Goal: Transaction & Acquisition: Purchase product/service

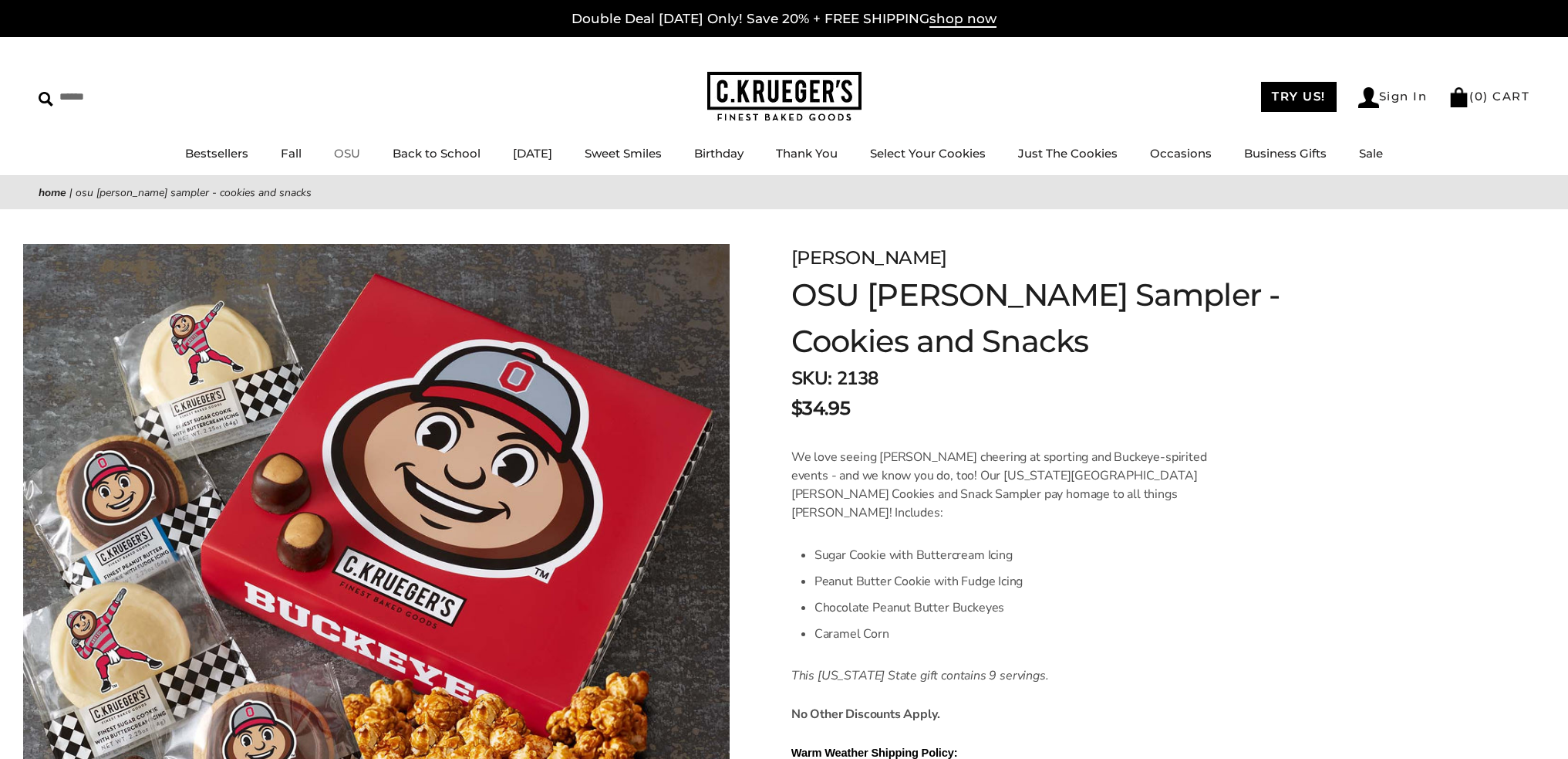
click at [344, 152] on link "OSU" at bounding box center [347, 153] width 26 height 14
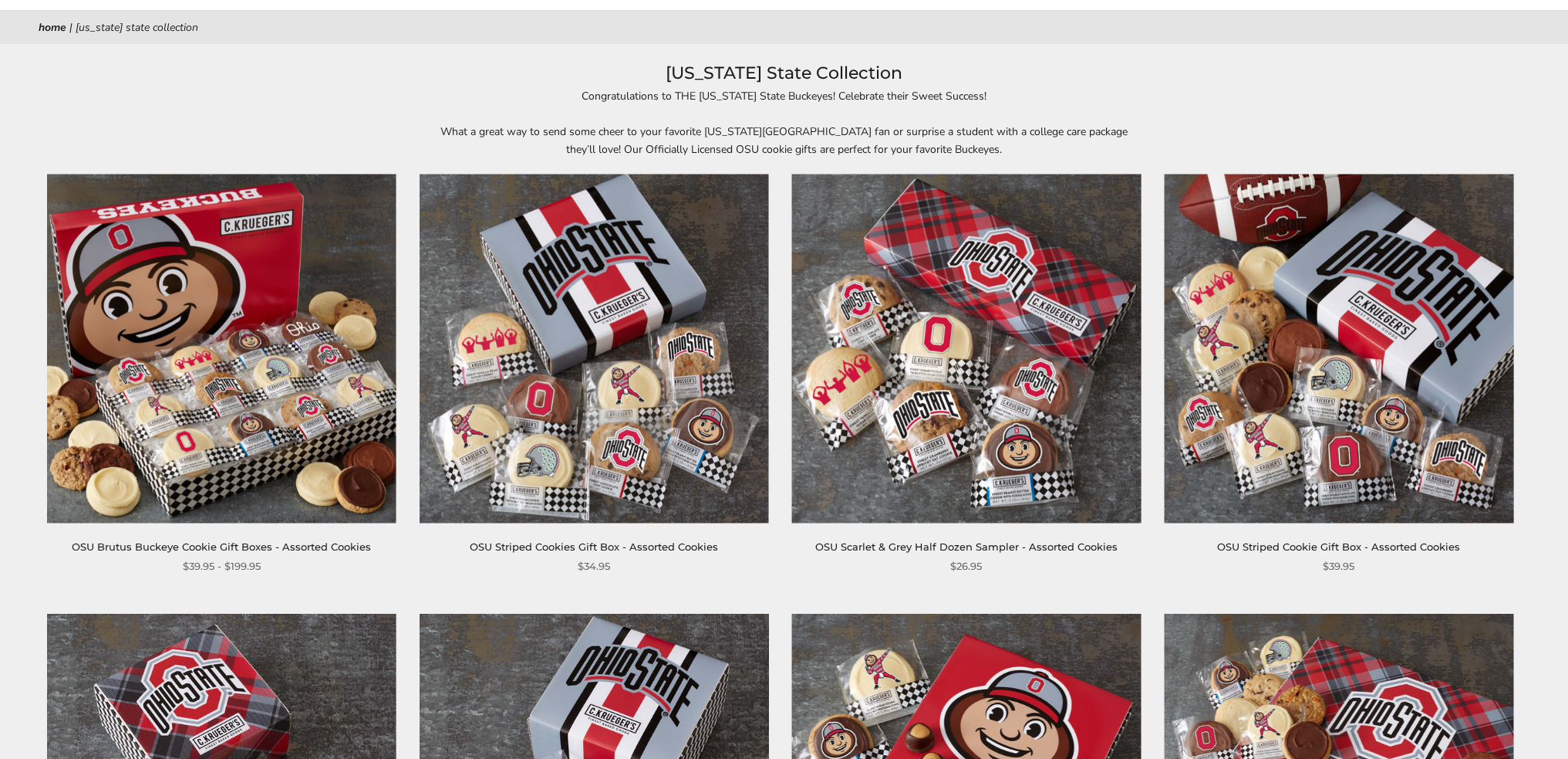
scroll to position [77, 0]
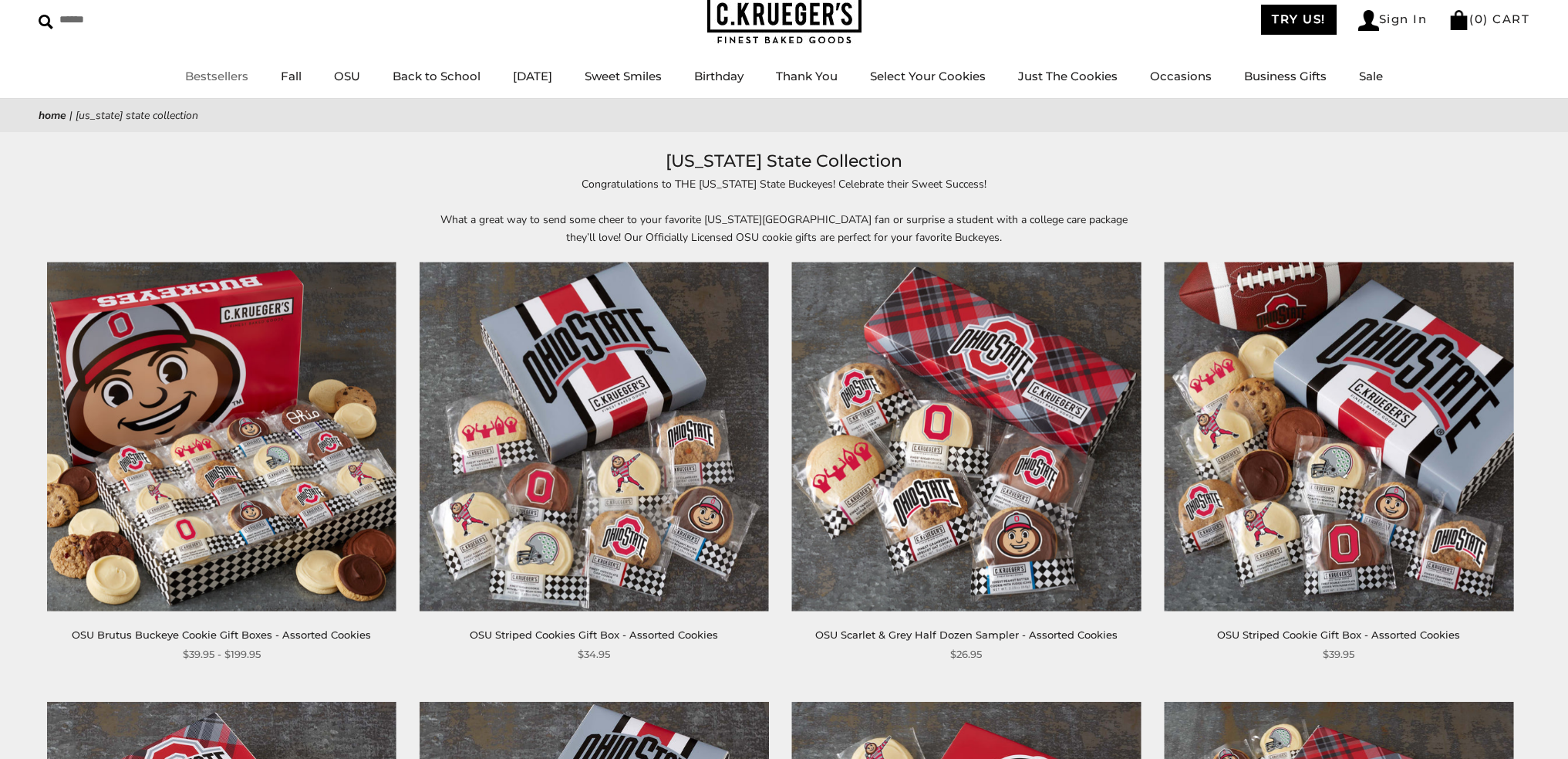
click at [185, 71] on link "Bestsellers" at bounding box center [216, 76] width 64 height 14
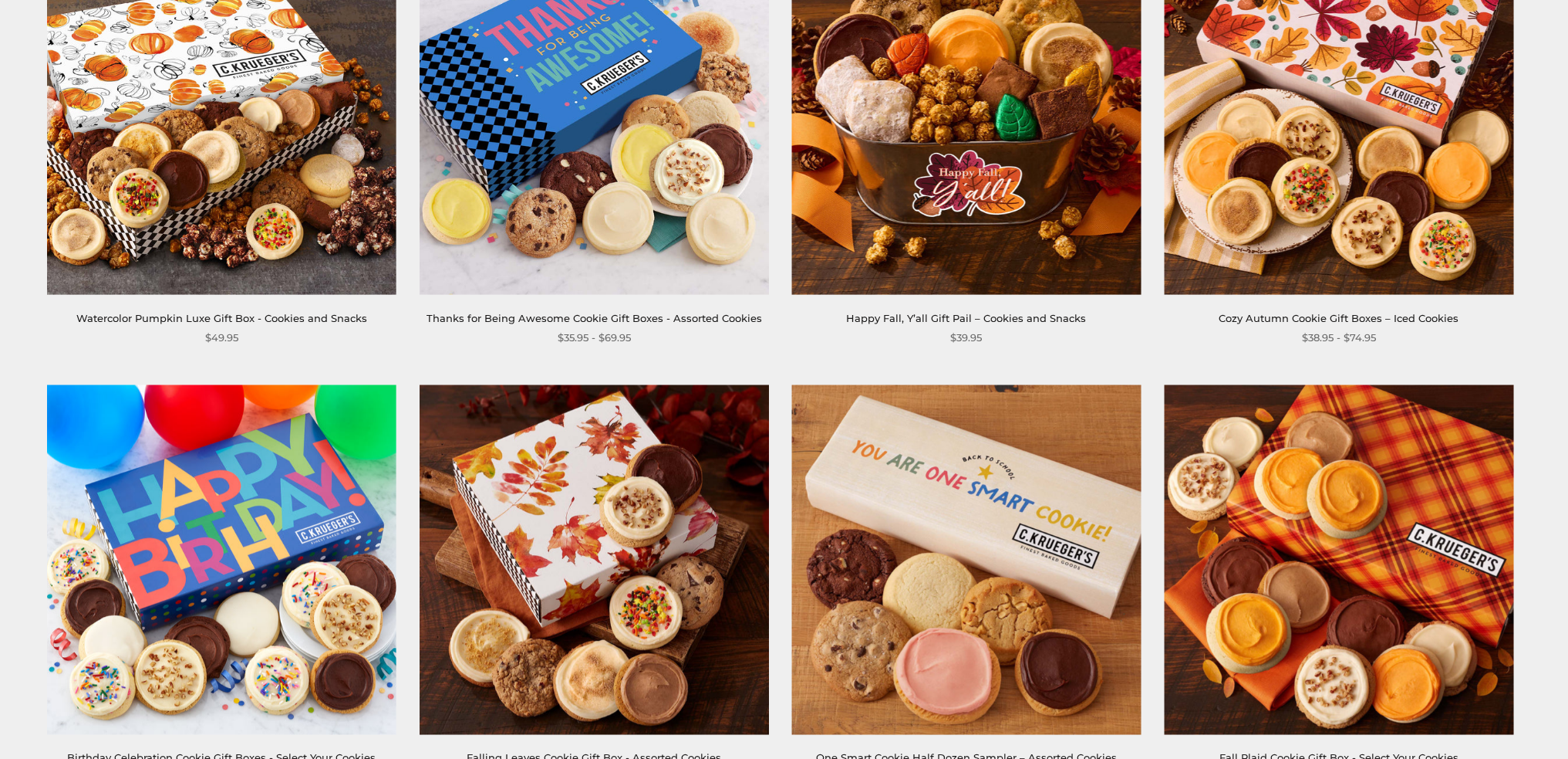
scroll to position [540, 0]
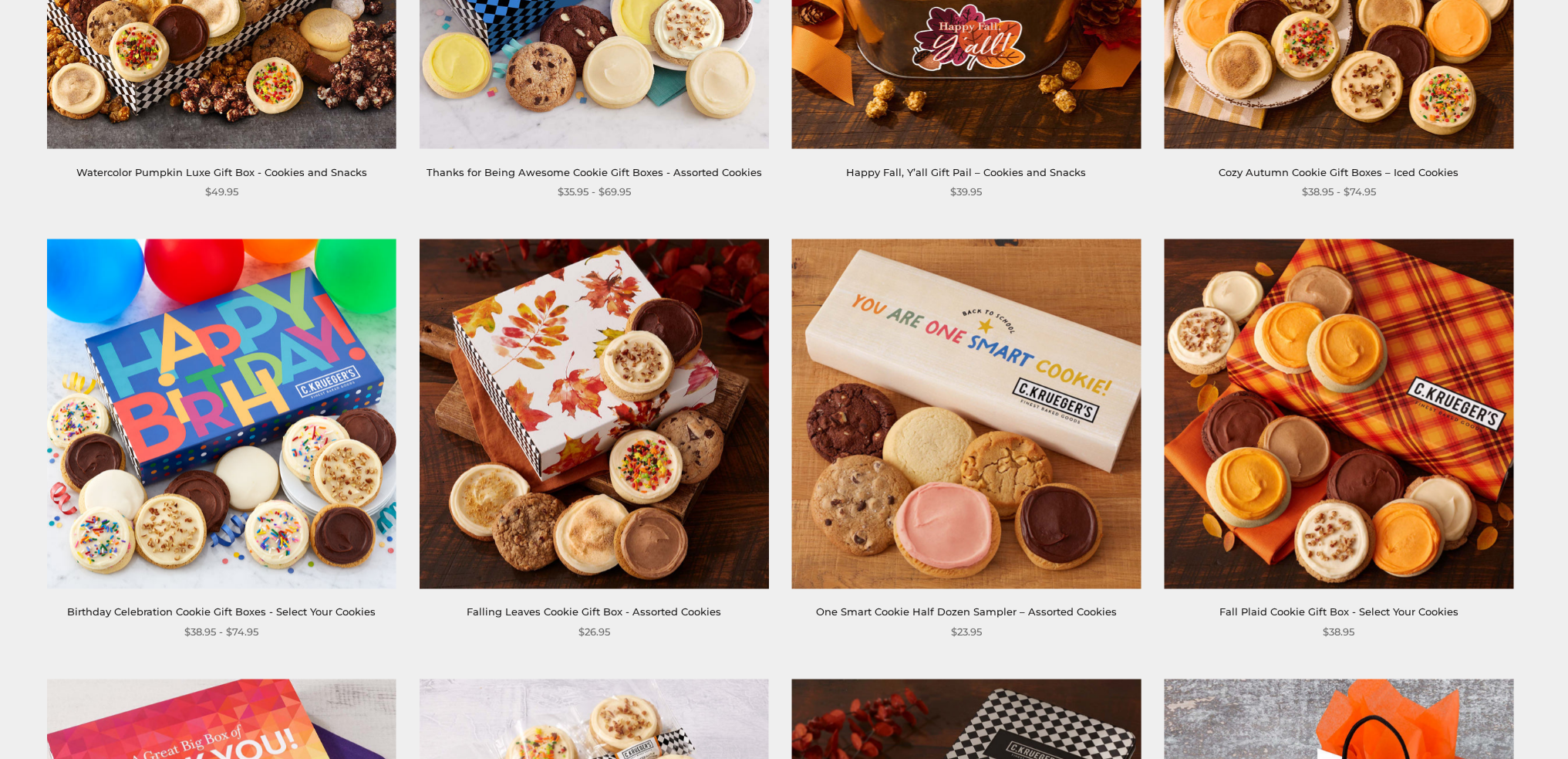
click at [568, 457] on img at bounding box center [595, 414] width 350 height 350
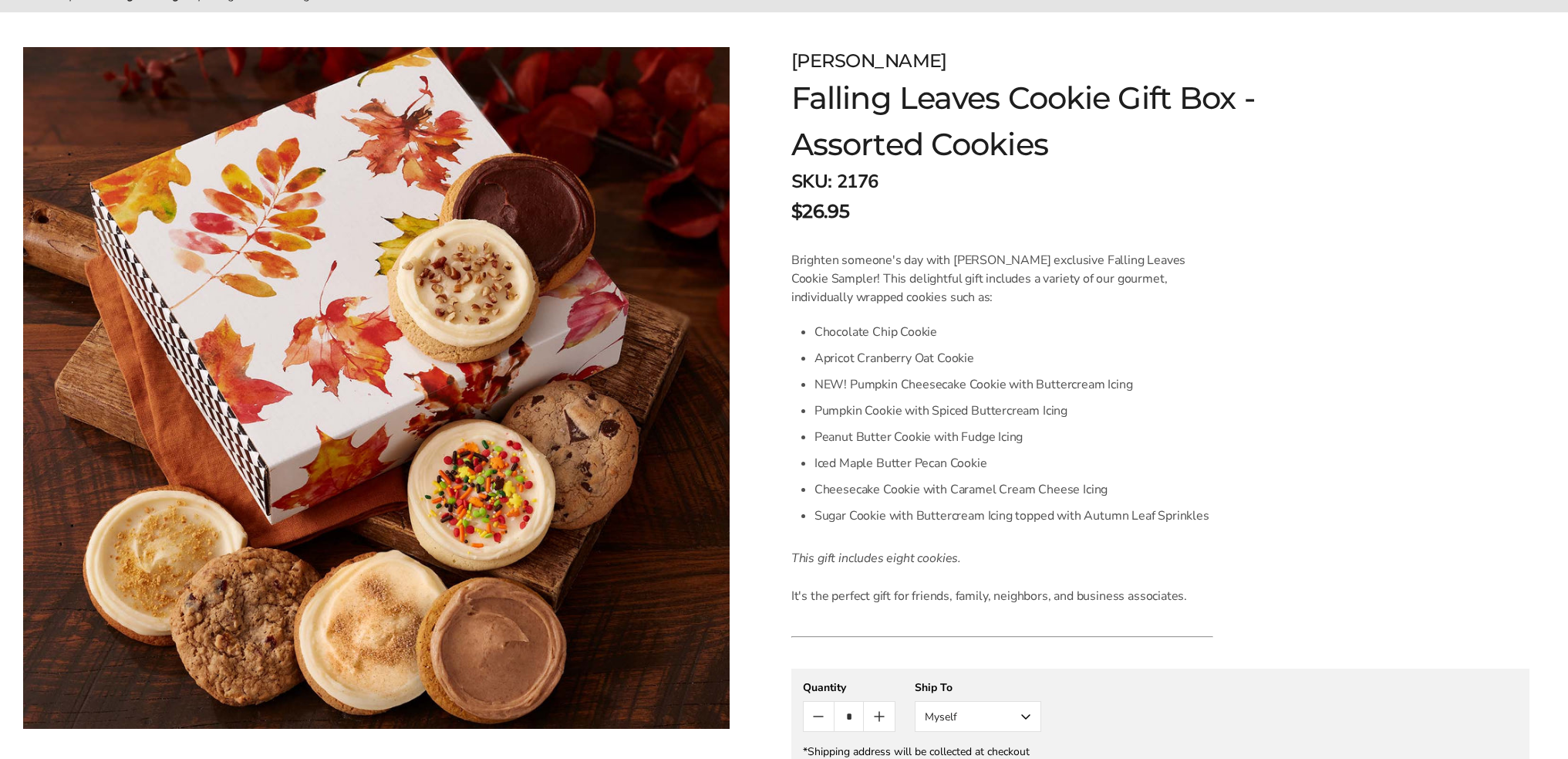
scroll to position [232, 0]
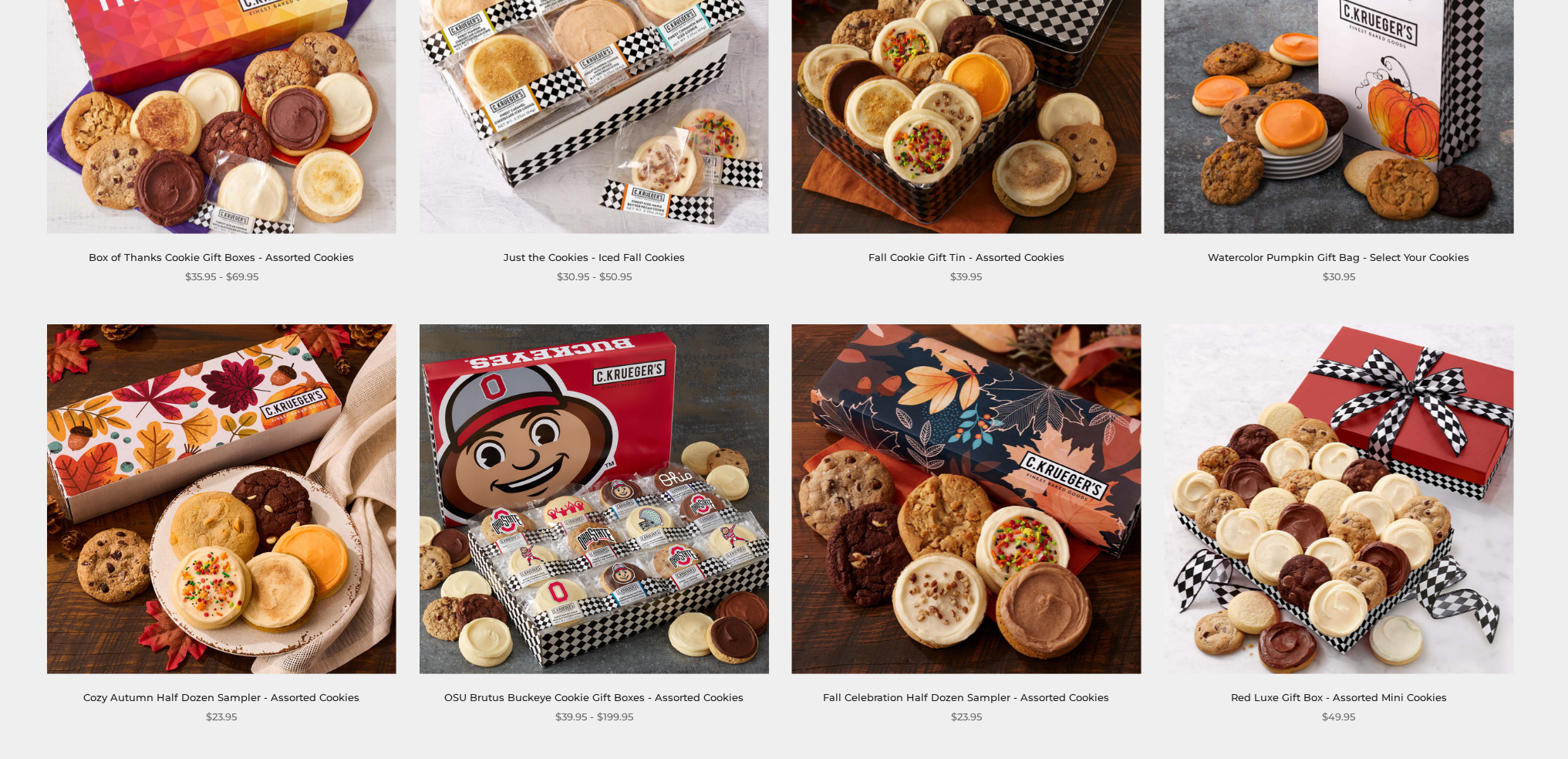
scroll to position [1466, 0]
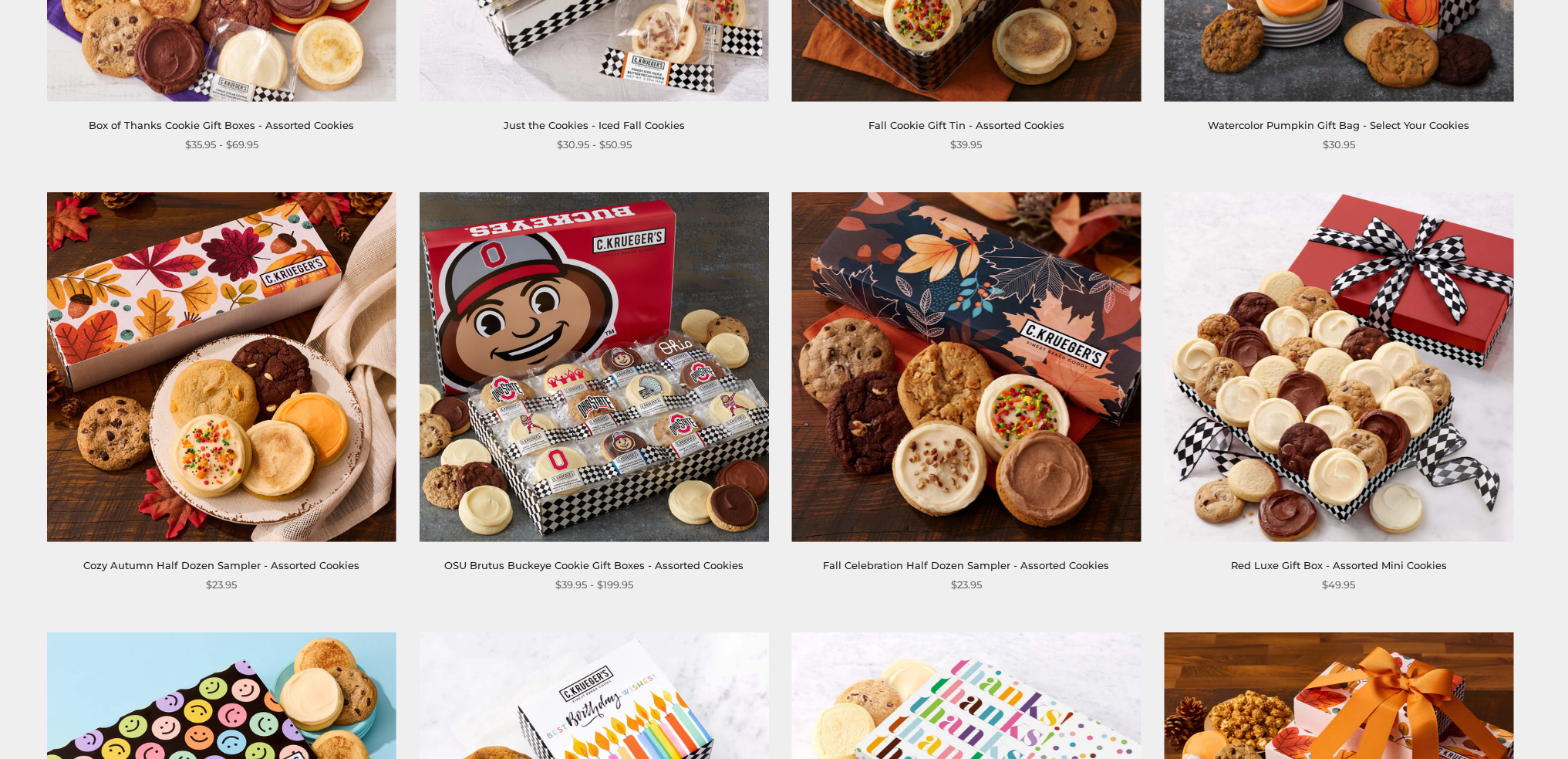
click at [966, 437] on img at bounding box center [966, 367] width 350 height 350
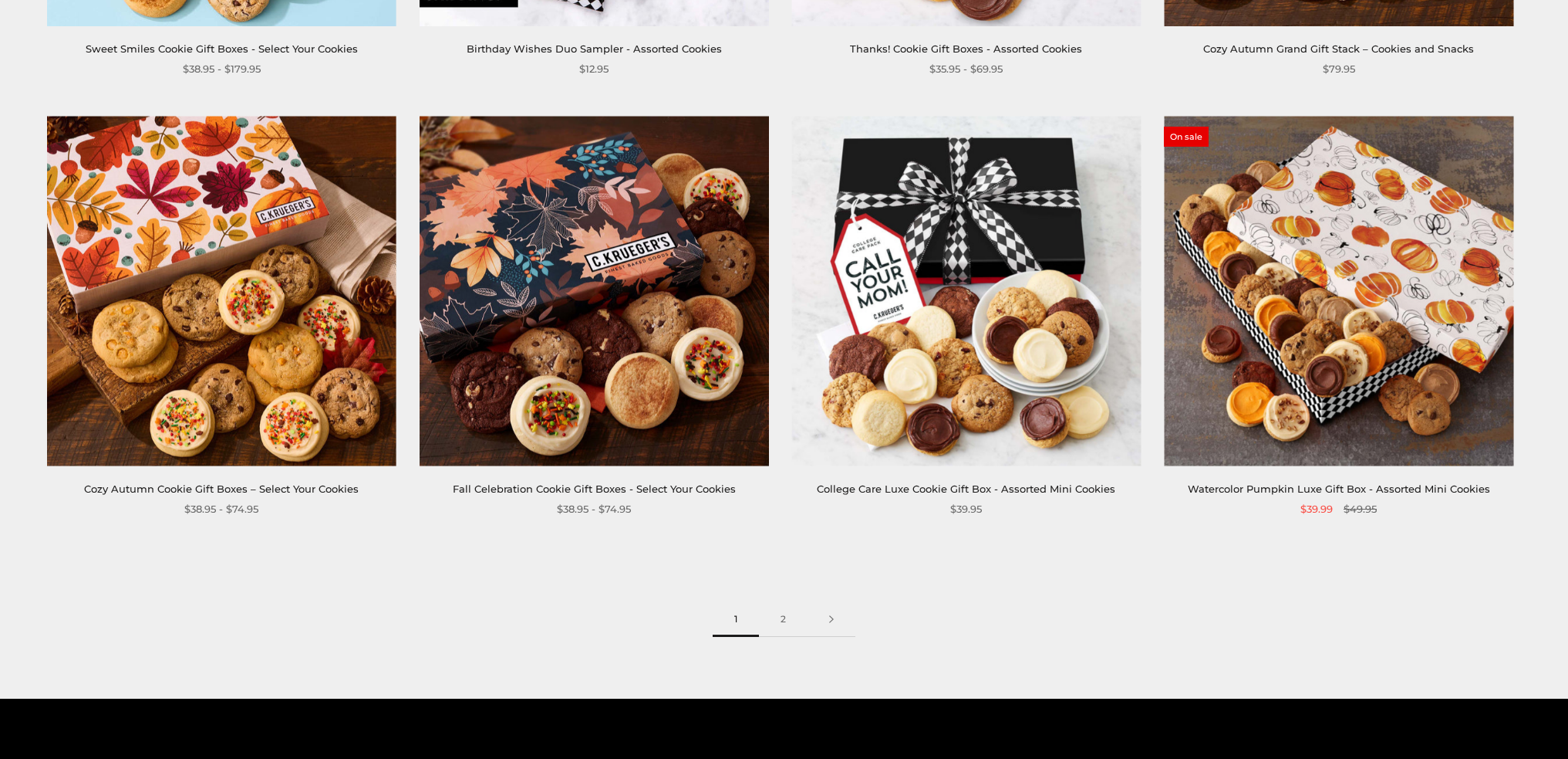
scroll to position [2547, 0]
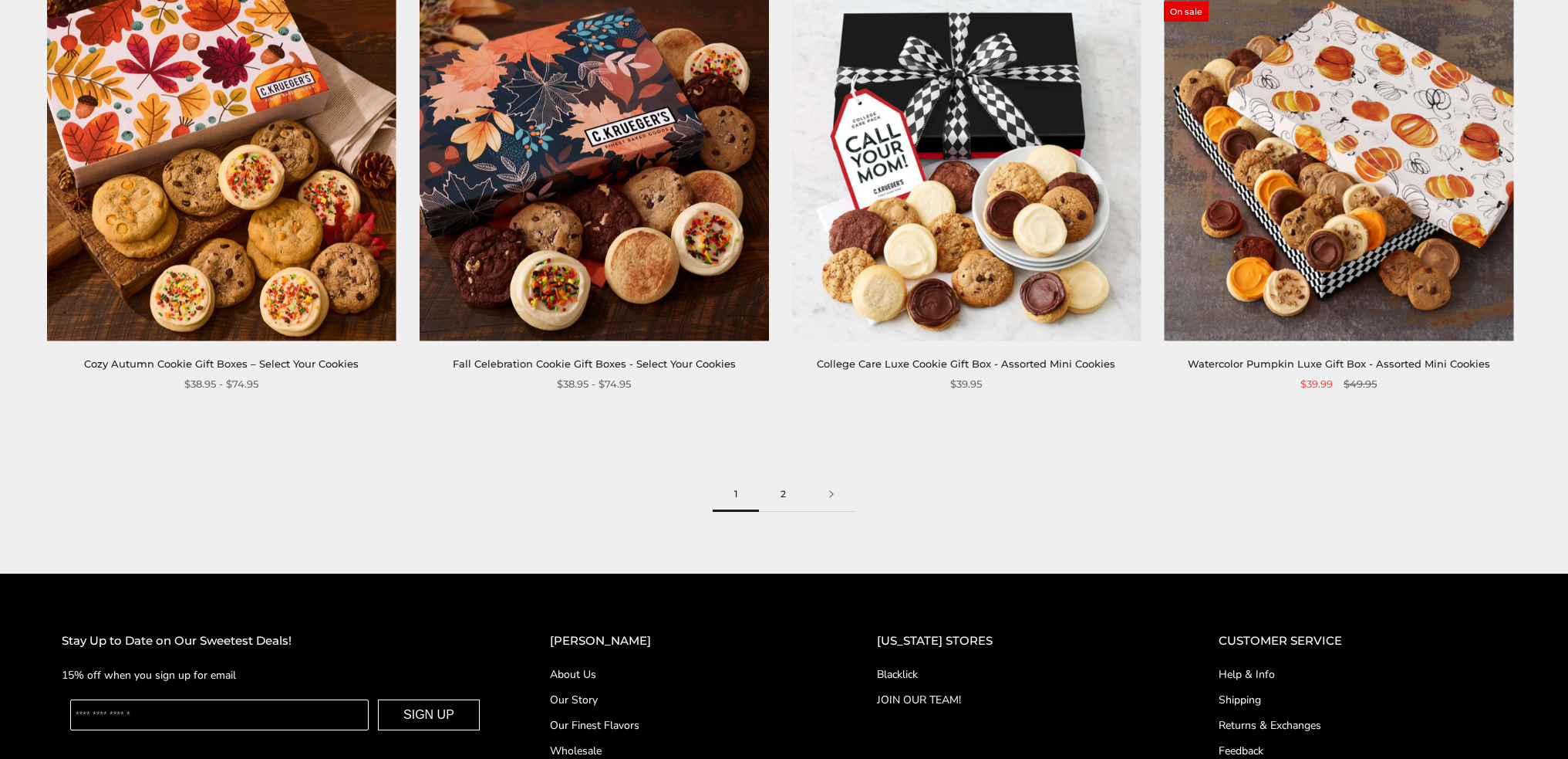
click at [789, 492] on link "2" at bounding box center [782, 494] width 48 height 35
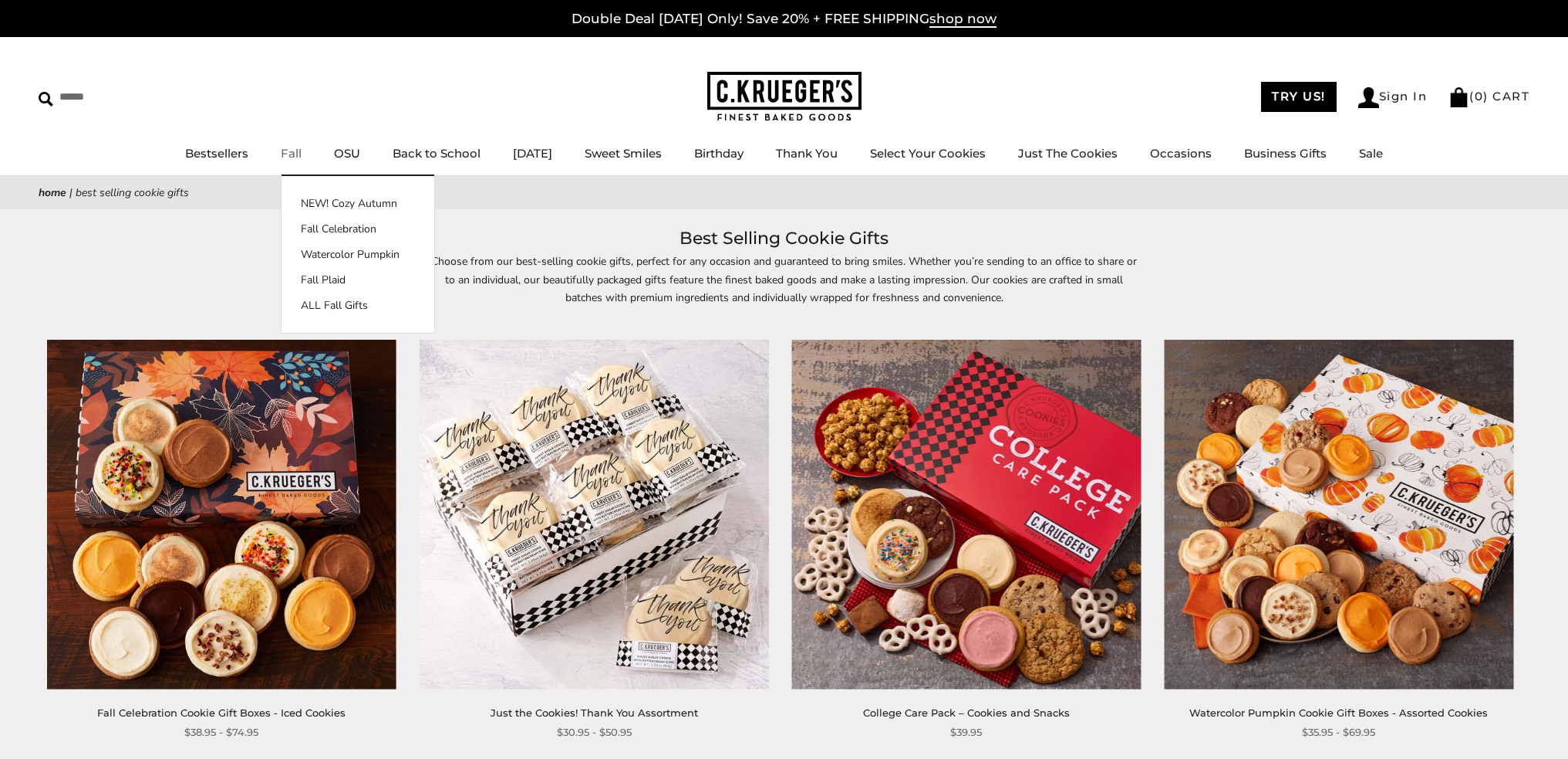
click at [771, 92] on img at bounding box center [785, 97] width 154 height 50
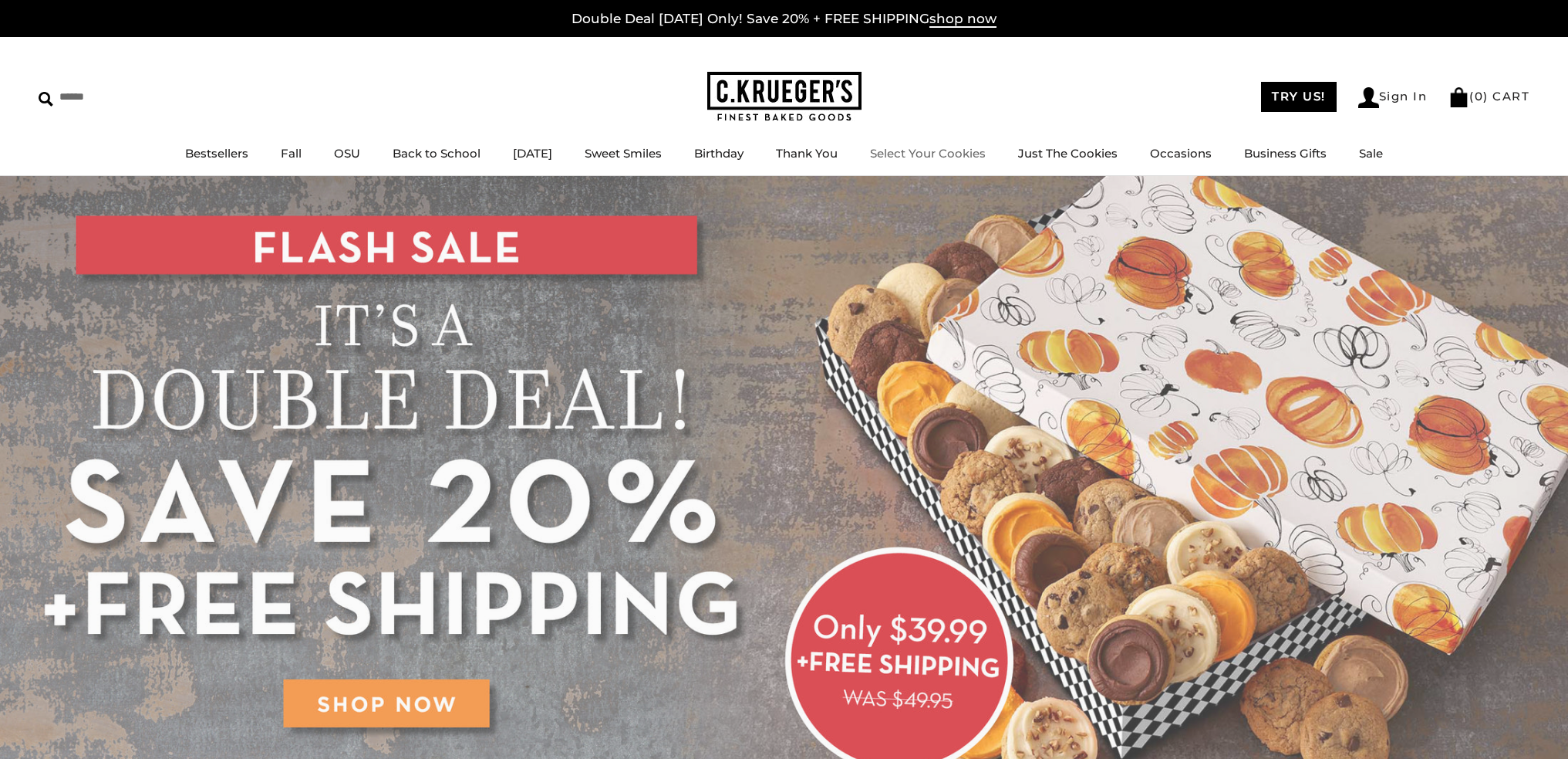
click at [920, 153] on link "Select Your Cookies" at bounding box center [927, 153] width 115 height 14
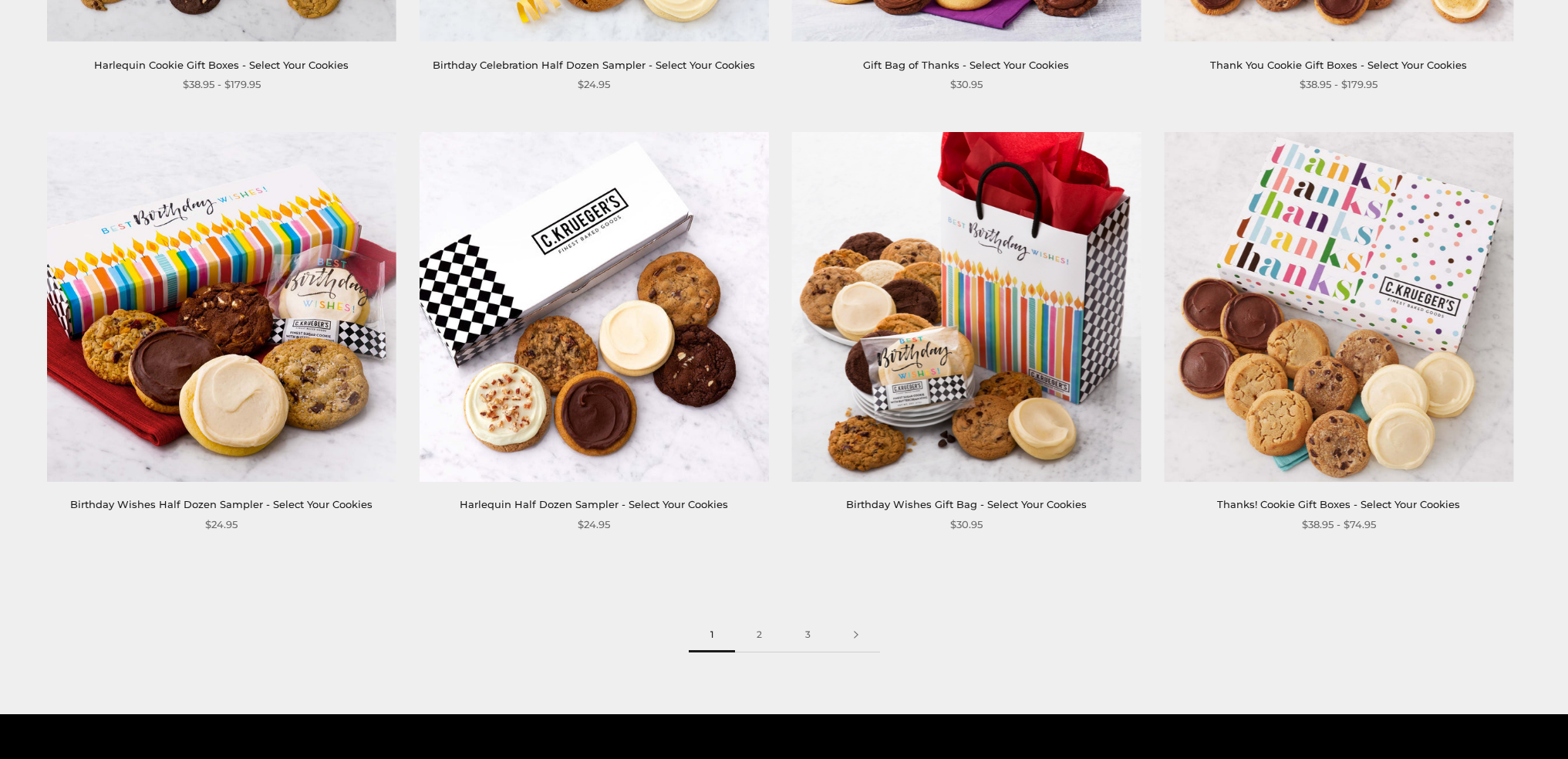
scroll to position [2547, 0]
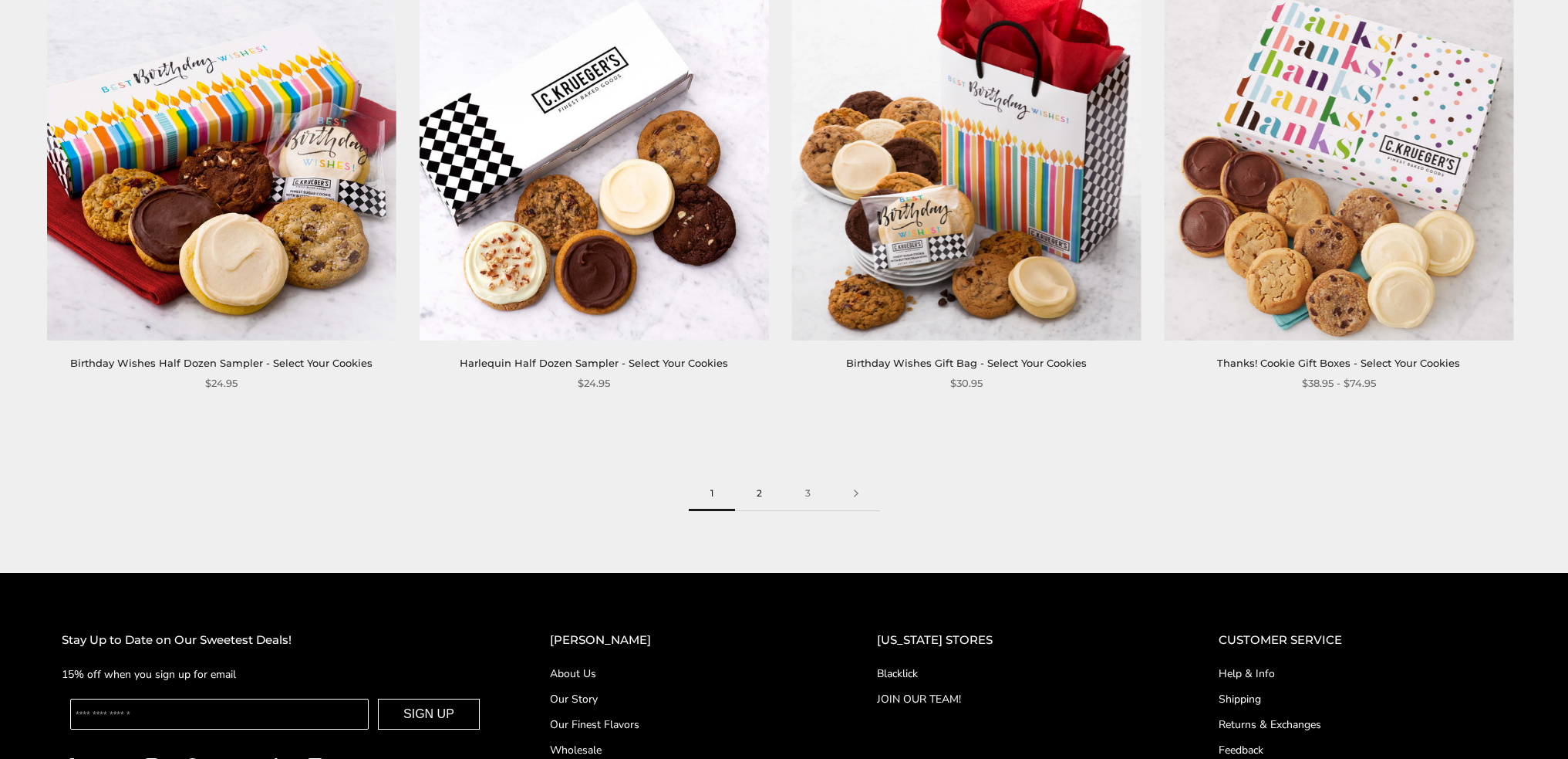
click at [754, 486] on link "2" at bounding box center [759, 493] width 48 height 35
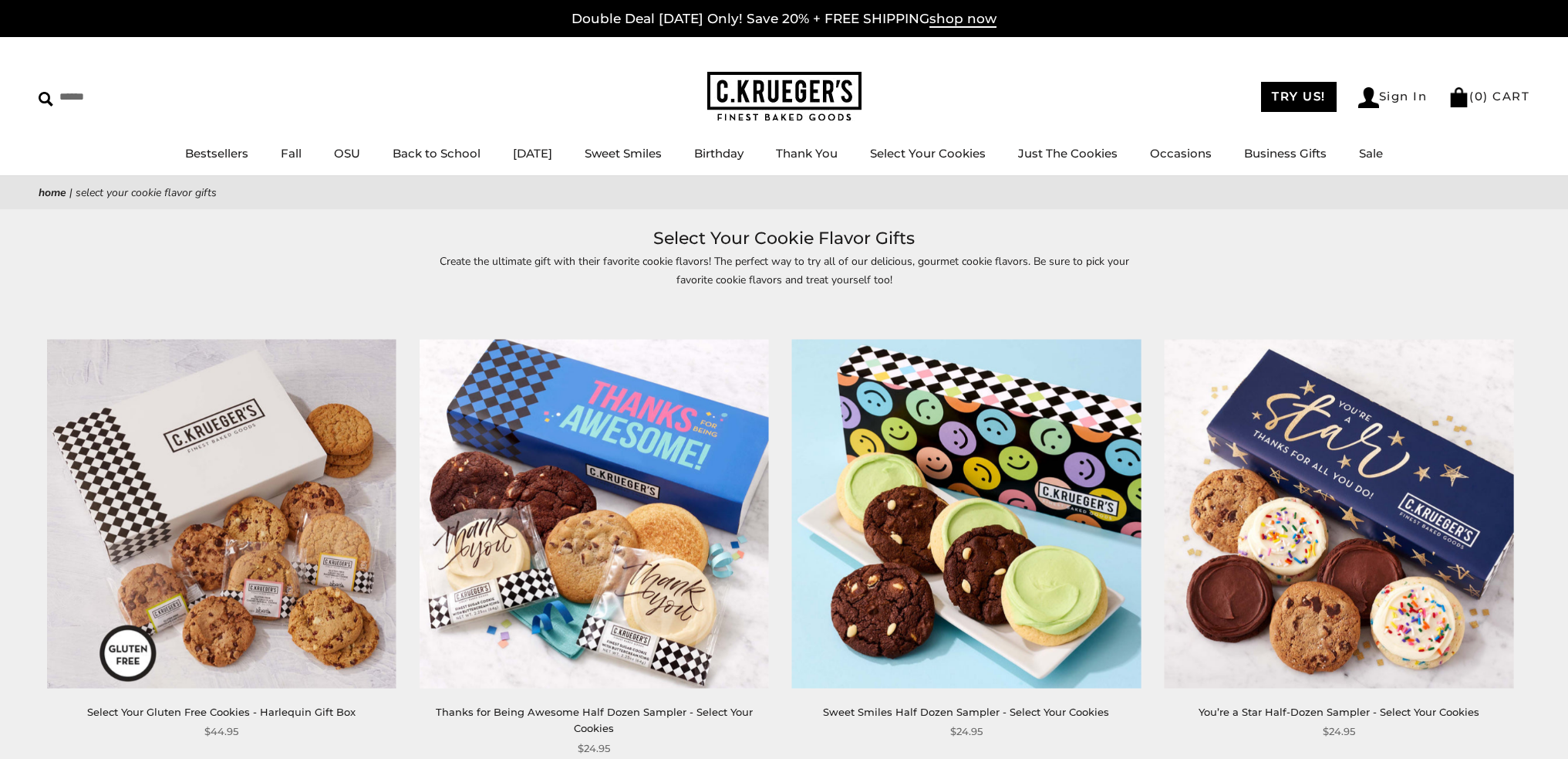
click at [1231, 266] on div "Create the ultimate gift with their favorite cookie flavors! The perfect way to…" at bounding box center [784, 288] width 1568 height 71
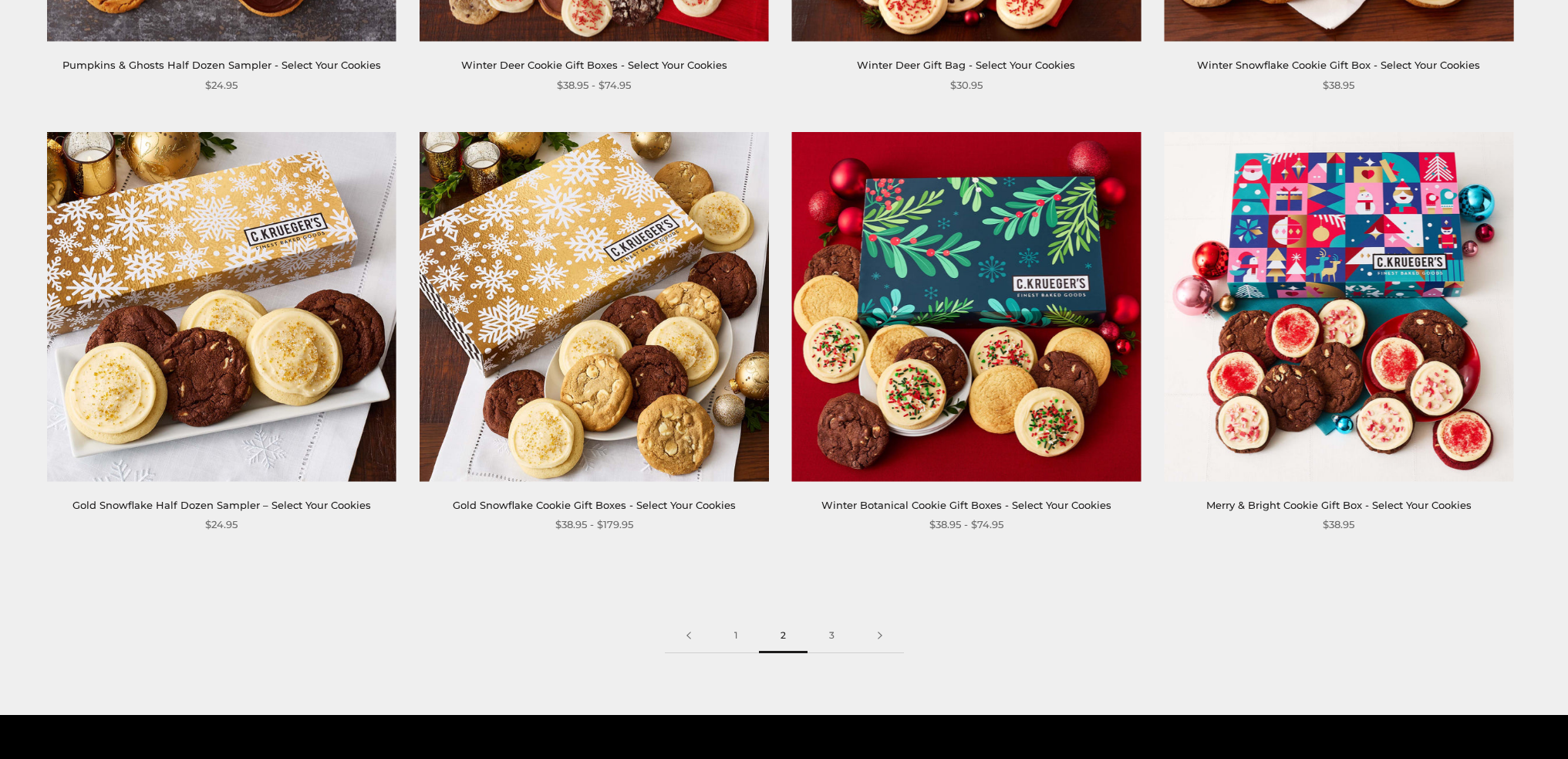
scroll to position [2547, 0]
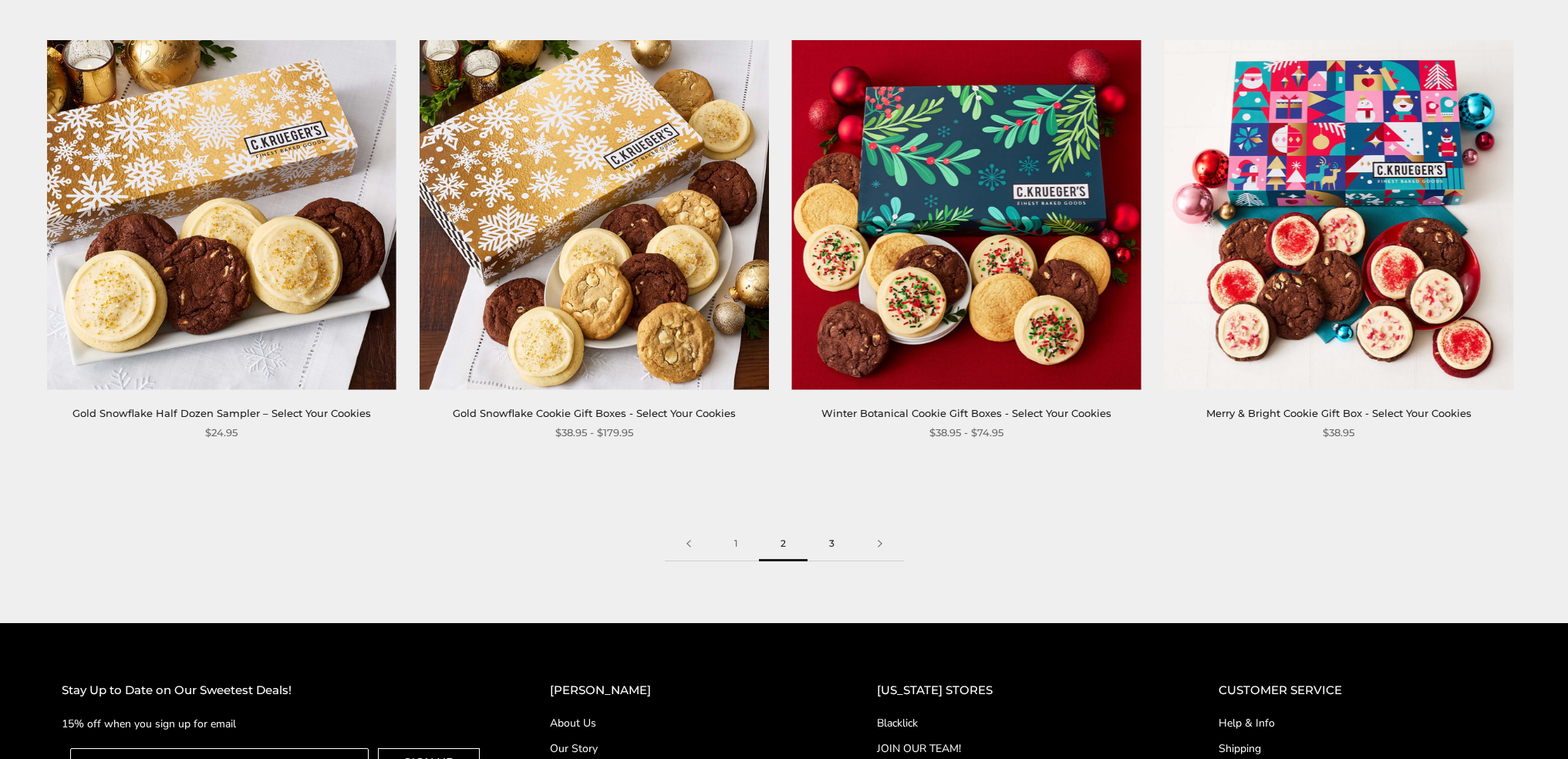
click at [841, 526] on link "3" at bounding box center [832, 543] width 48 height 35
